Goal: Information Seeking & Learning: Learn about a topic

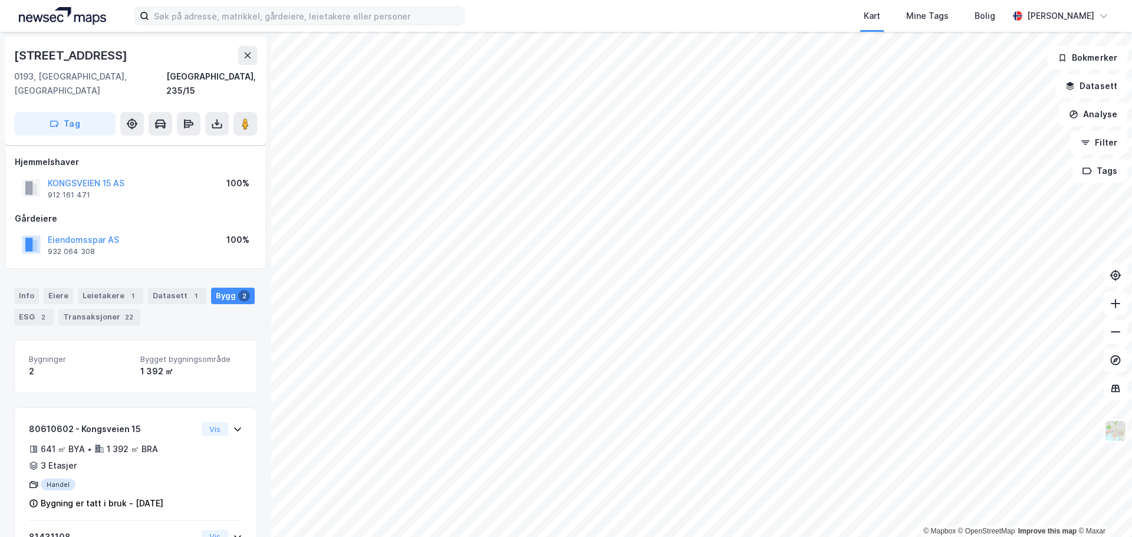
scroll to position [62, 0]
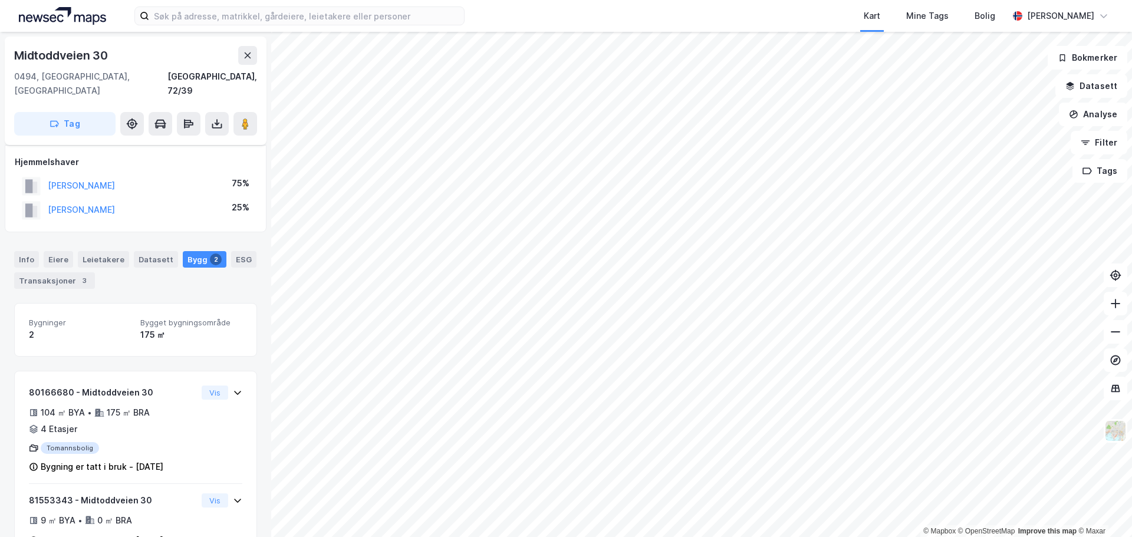
scroll to position [25, 0]
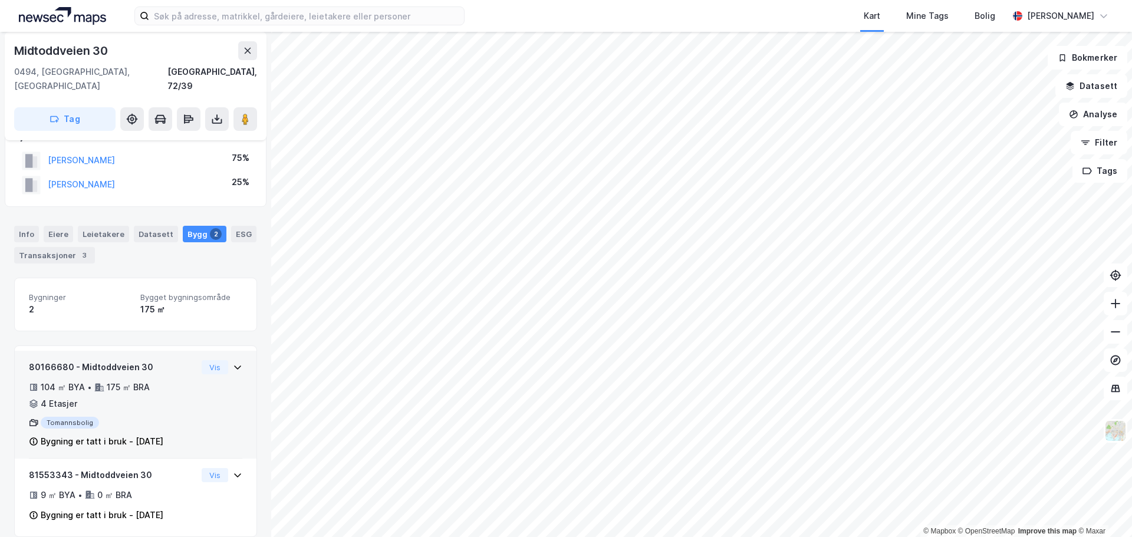
click at [233, 363] on icon at bounding box center [237, 367] width 9 height 9
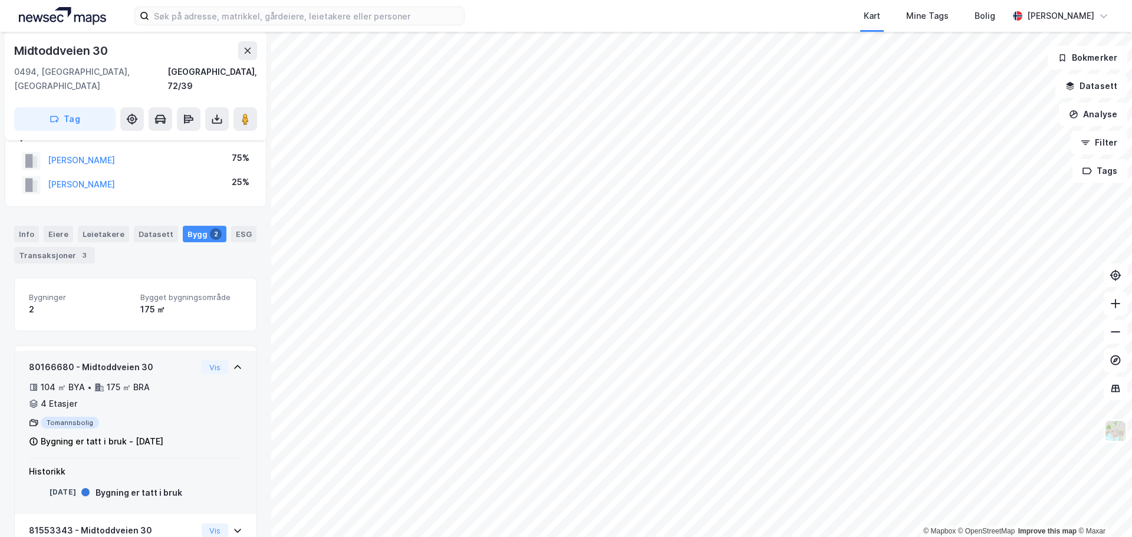
click at [233, 363] on icon at bounding box center [237, 367] width 9 height 9
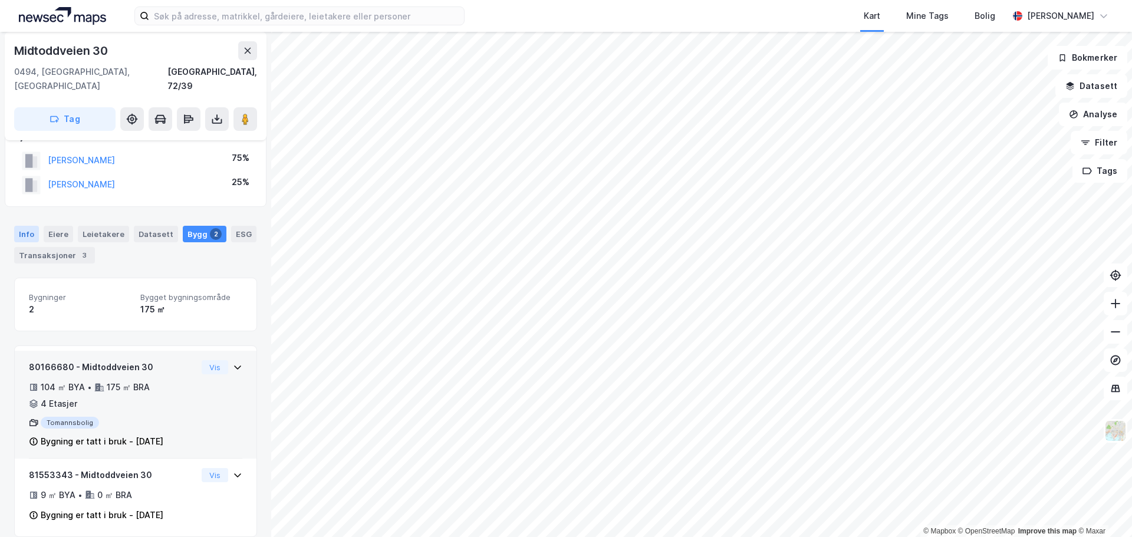
click at [17, 226] on div "Info" at bounding box center [26, 234] width 25 height 17
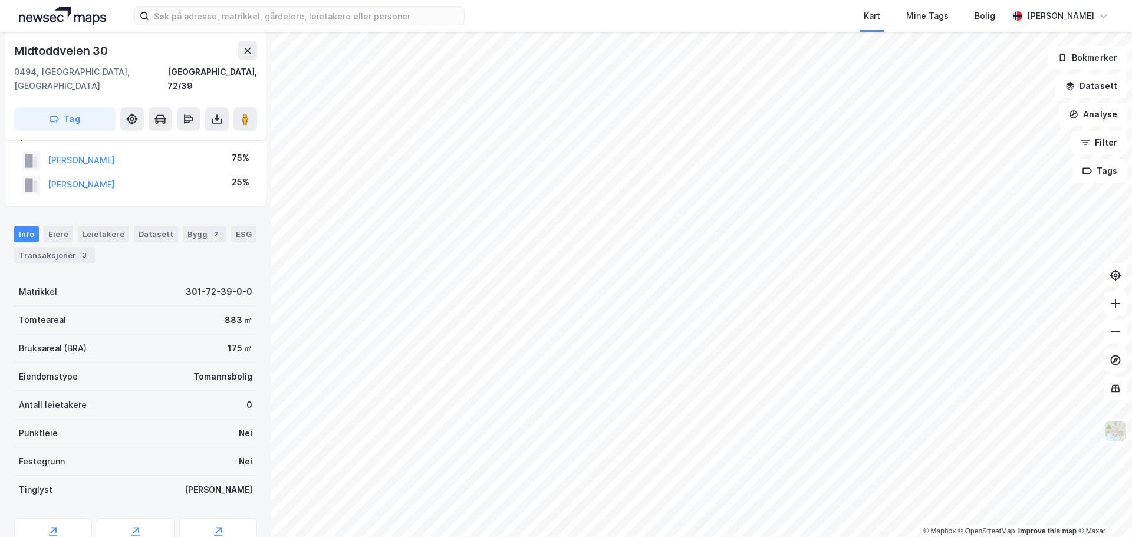
click at [229, 313] on div "883 ㎡" at bounding box center [239, 320] width 28 height 14
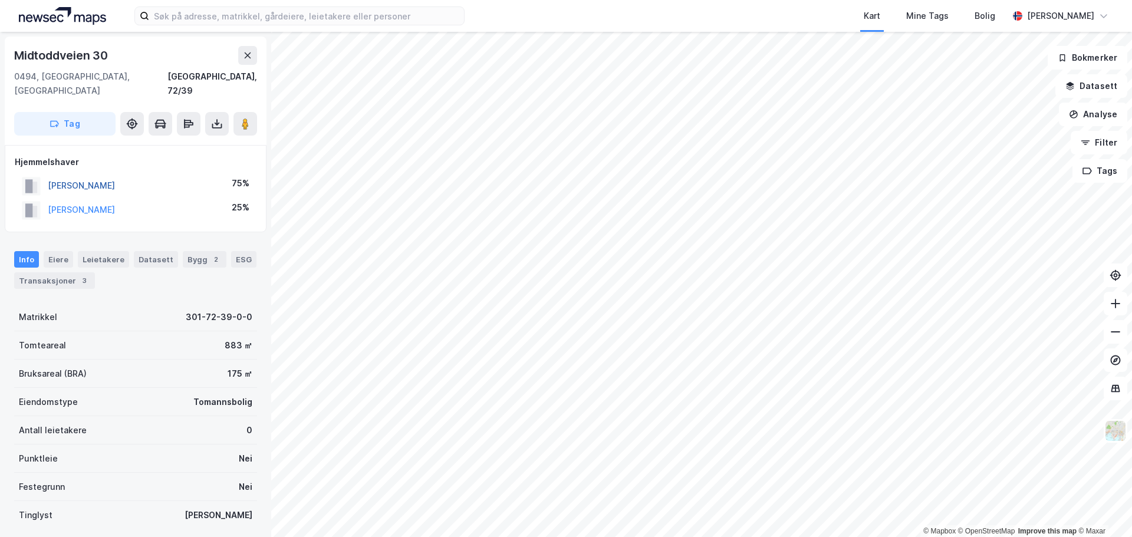
click at [0, 0] on button "HEDEMANN ØYUNN RISHØI" at bounding box center [0, 0] width 0 height 0
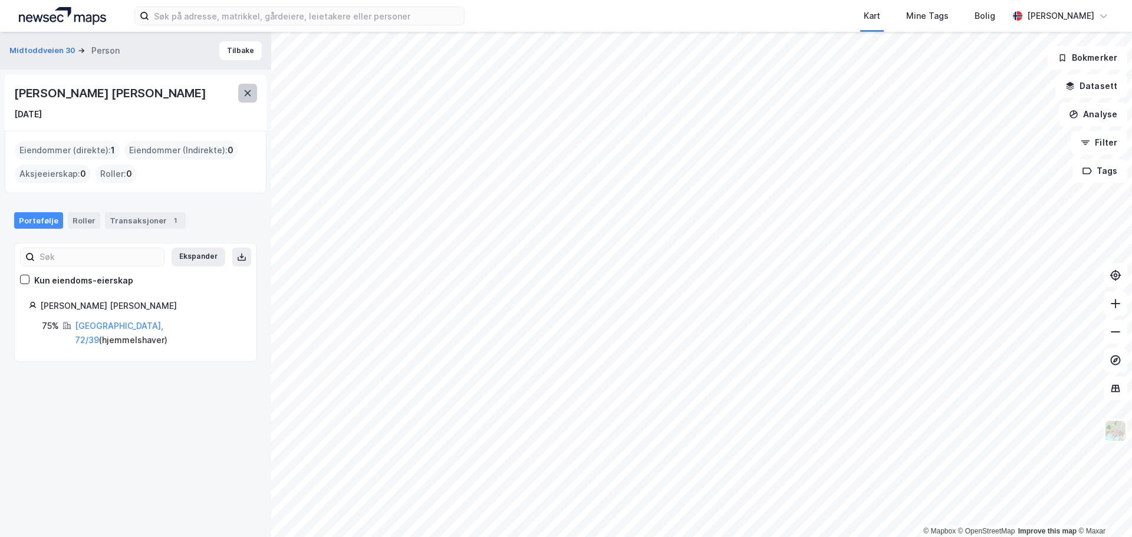
click at [245, 90] on icon at bounding box center [247, 92] width 9 height 9
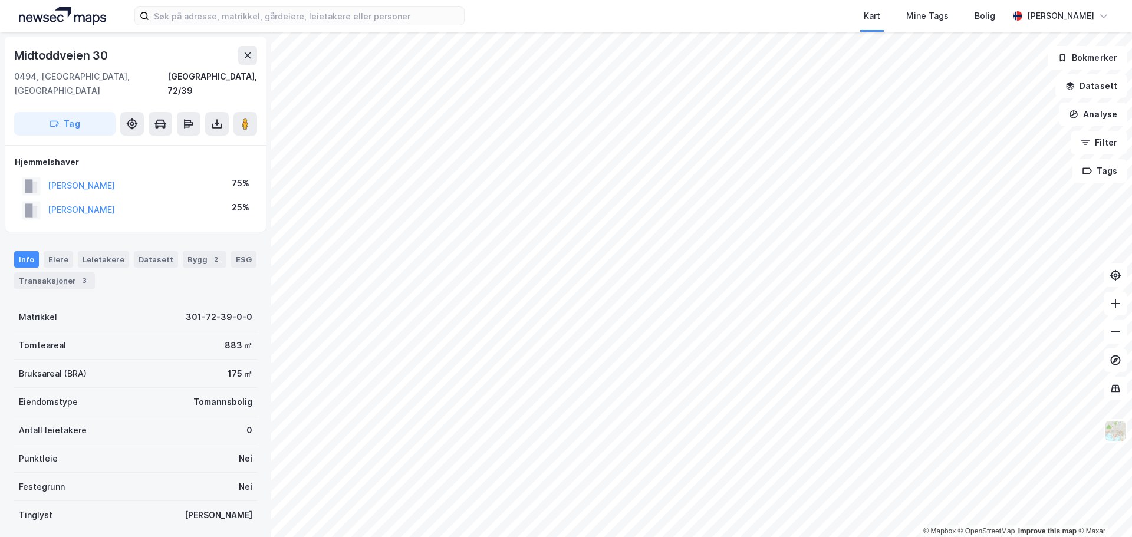
scroll to position [1, 0]
click at [0, 0] on button "JAKUPOVIC ADIS" at bounding box center [0, 0] width 0 height 0
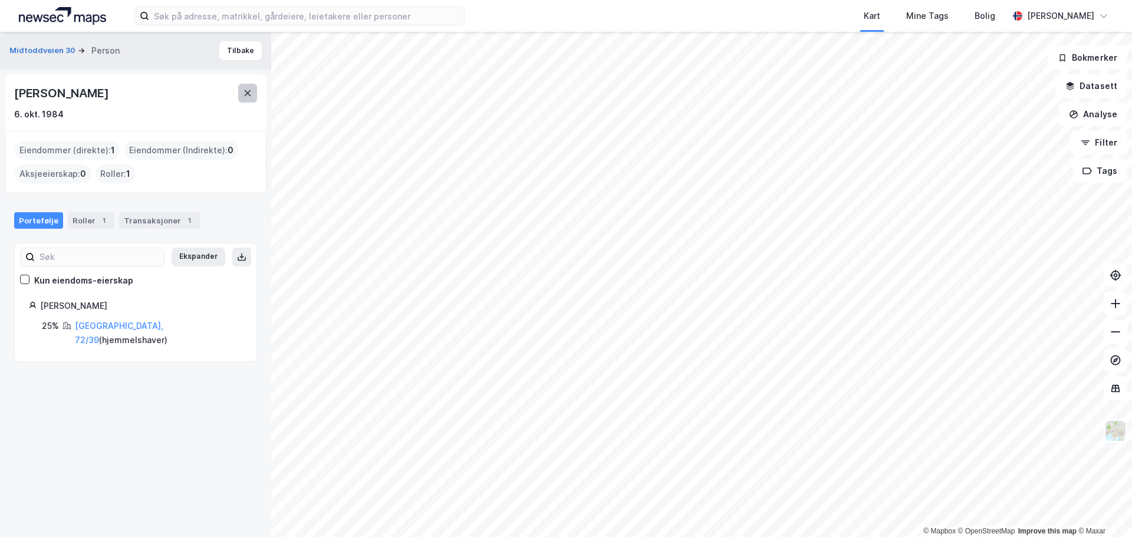
click at [246, 89] on icon at bounding box center [247, 92] width 9 height 9
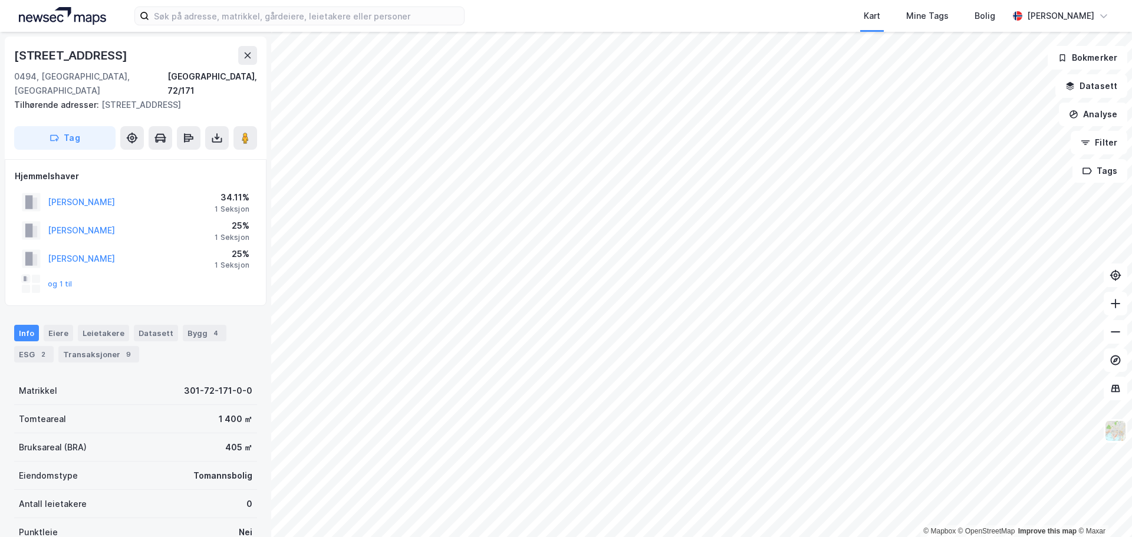
scroll to position [2, 0]
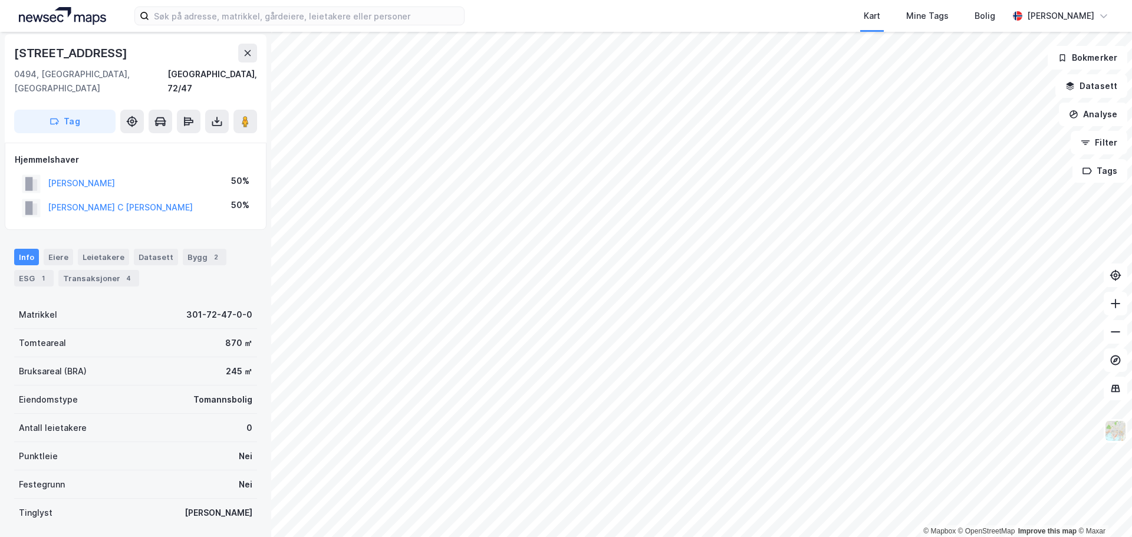
scroll to position [2, 0]
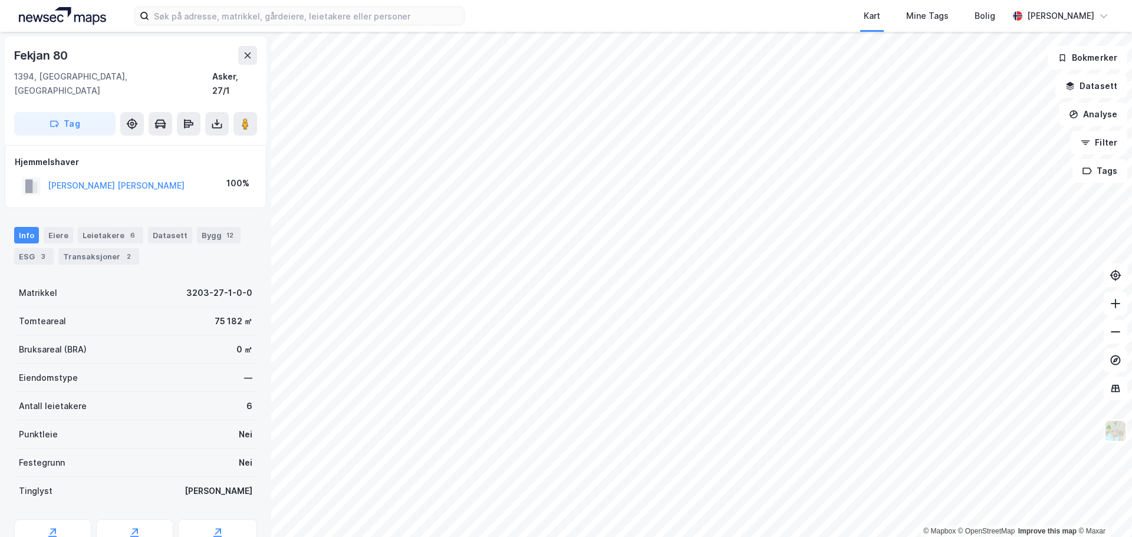
scroll to position [1, 0]
click at [101, 248] on div "Transaksjoner 2" at bounding box center [98, 256] width 81 height 17
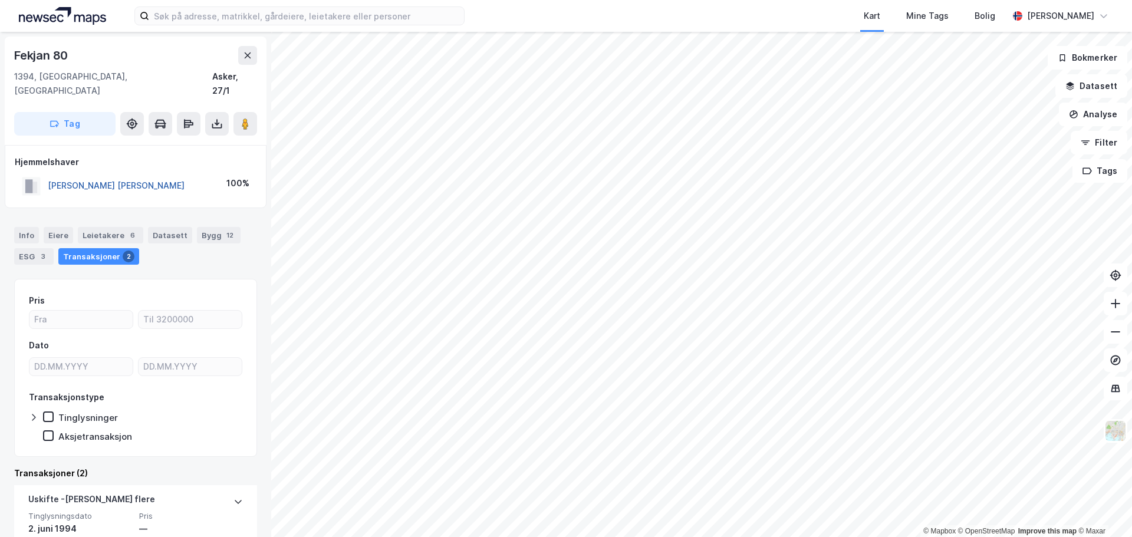
click at [0, 0] on button "ZOGBAUM GRETHA ELISABETH" at bounding box center [0, 0] width 0 height 0
